Goal: Transaction & Acquisition: Purchase product/service

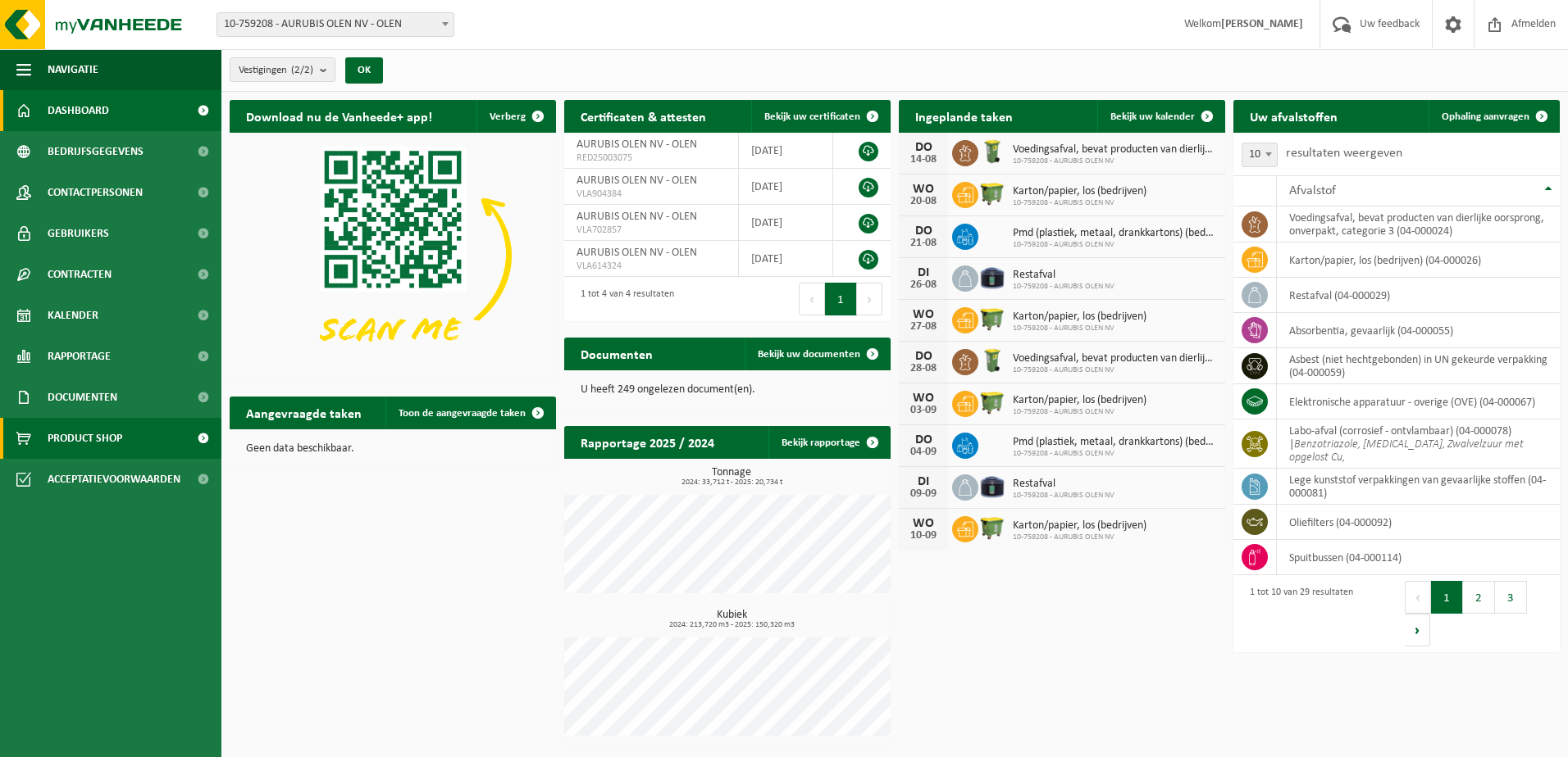
click at [91, 435] on span "Product Shop" at bounding box center [84, 438] width 74 height 41
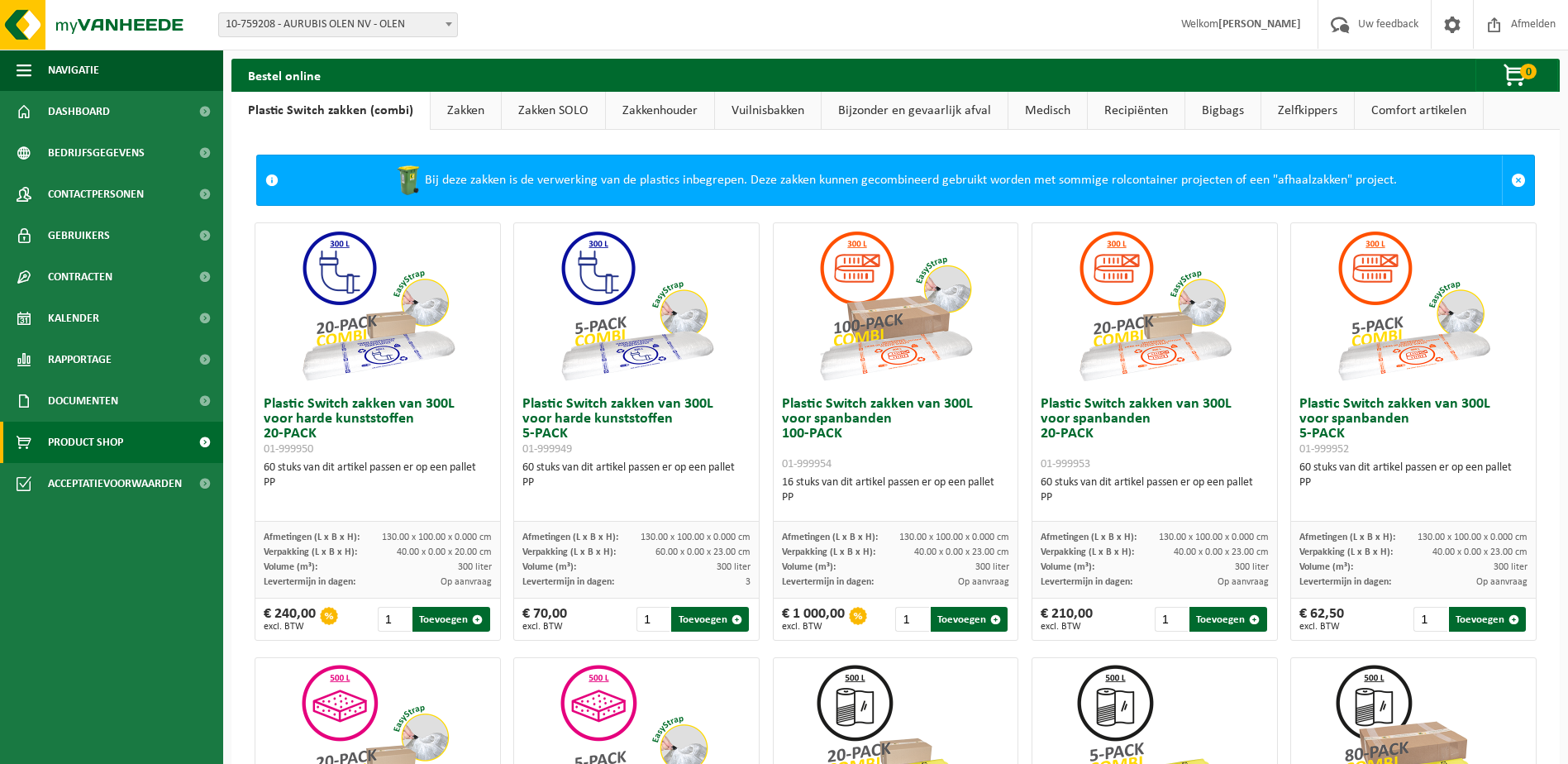
click at [760, 112] on link "Vuilnisbakken" at bounding box center [767, 110] width 106 height 38
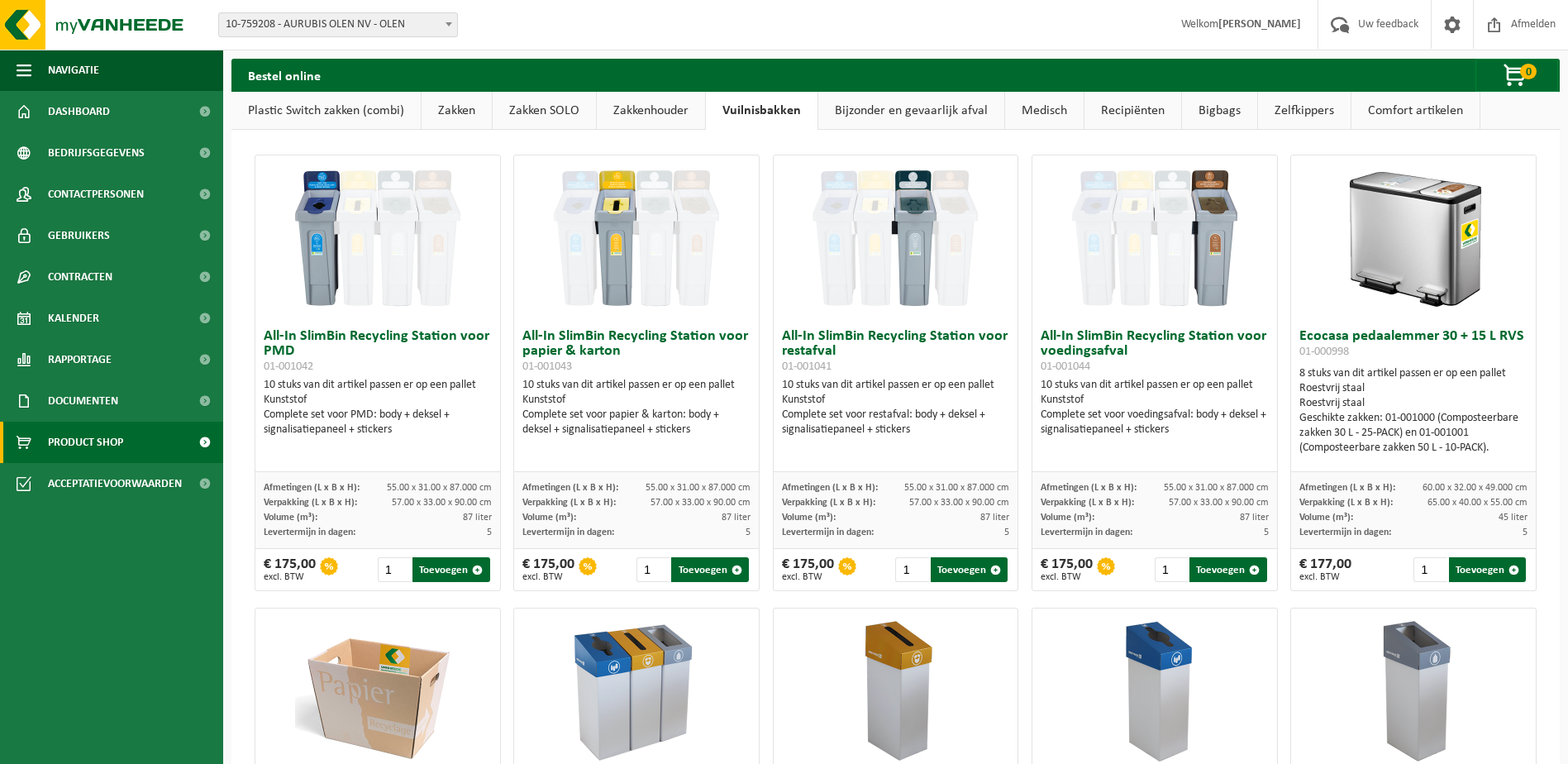
click at [900, 114] on link "Bijzonder en gevaarlijk afval" at bounding box center [910, 110] width 186 height 38
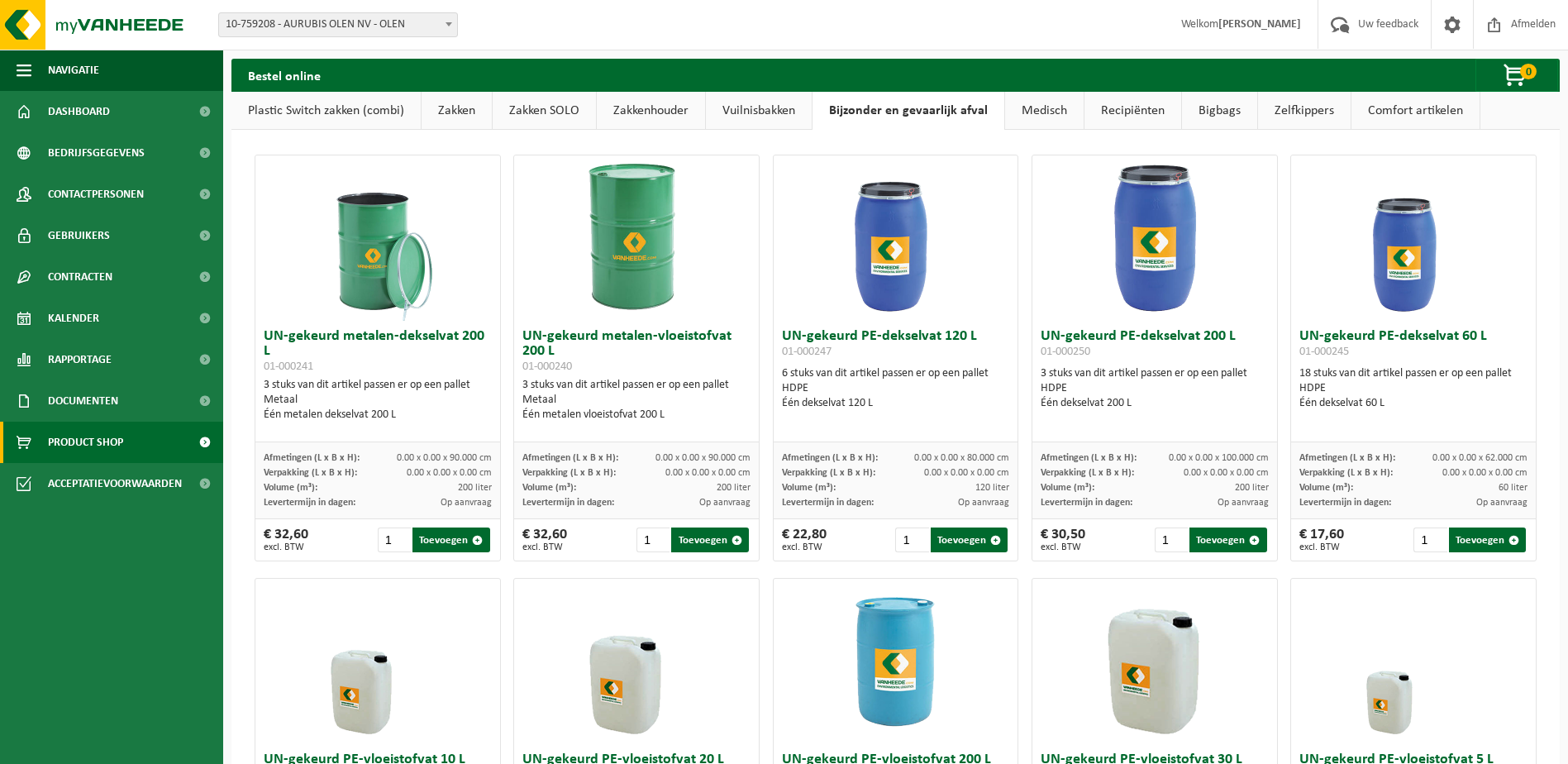
click at [907, 247] on img at bounding box center [895, 238] width 165 height 165
click at [883, 346] on h3 "UN-gekeurd PE-dekselvat 120 L 01-000247" at bounding box center [896, 346] width 229 height 33
click at [856, 398] on div "Één dekselvat 120 L" at bounding box center [896, 403] width 229 height 15
click at [879, 252] on img at bounding box center [895, 238] width 165 height 165
